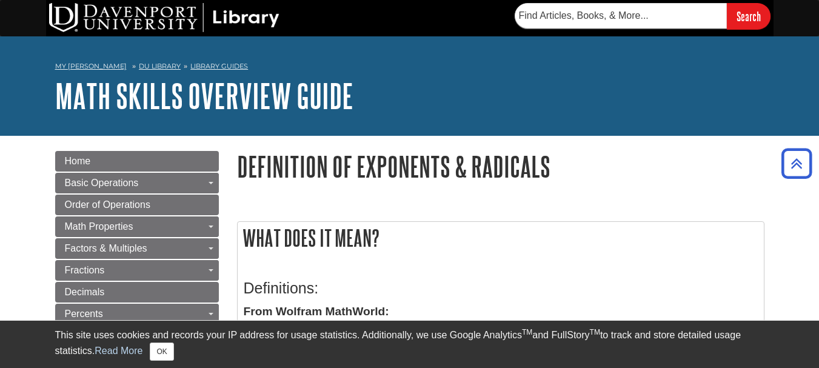
scroll to position [406, 0]
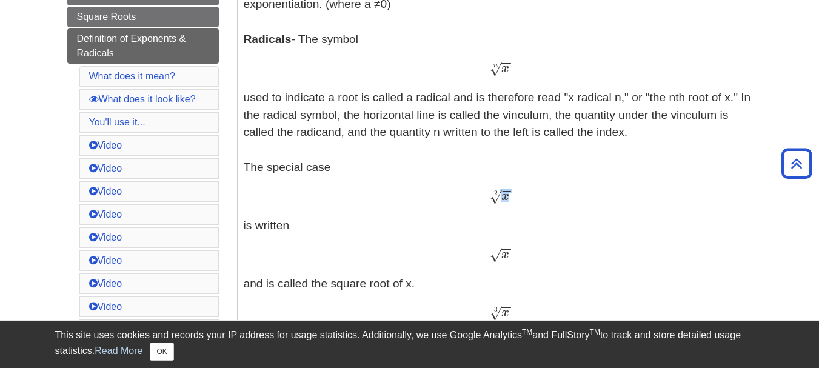
drag, startPoint x: 510, startPoint y: 197, endPoint x: 493, endPoint y: 197, distance: 17.0
click at [493, 197] on span "x − − √ 2" at bounding box center [500, 195] width 21 height 16
click at [507, 198] on span "x" at bounding box center [505, 196] width 8 height 13
click at [511, 195] on div "x − − √ 2 x 2" at bounding box center [501, 197] width 514 height 18
copy span "x − − √ 2"
